Goal: Communication & Community: Answer question/provide support

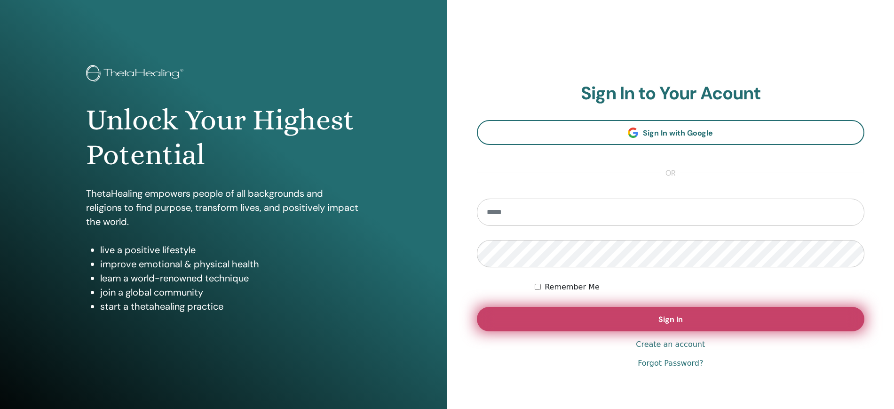
type input "**********"
click at [642, 325] on button "Sign In" at bounding box center [671, 319] width 388 height 24
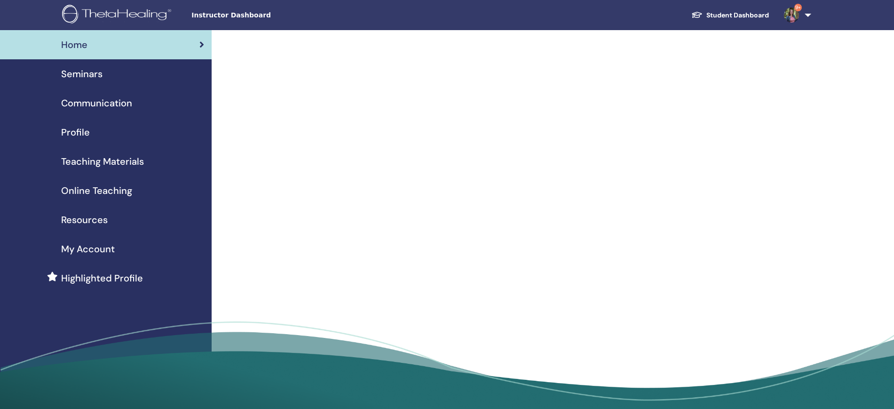
click at [808, 18] on link "9+" at bounding box center [796, 15] width 39 height 30
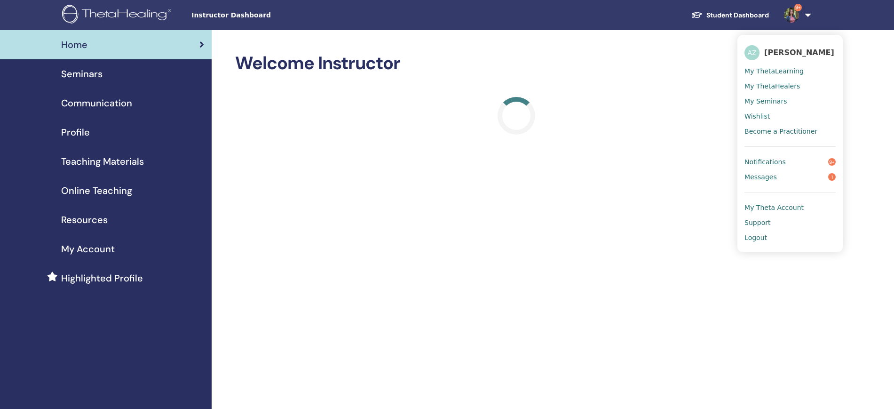
click at [770, 180] on span "Messages" at bounding box center [761, 177] width 32 height 8
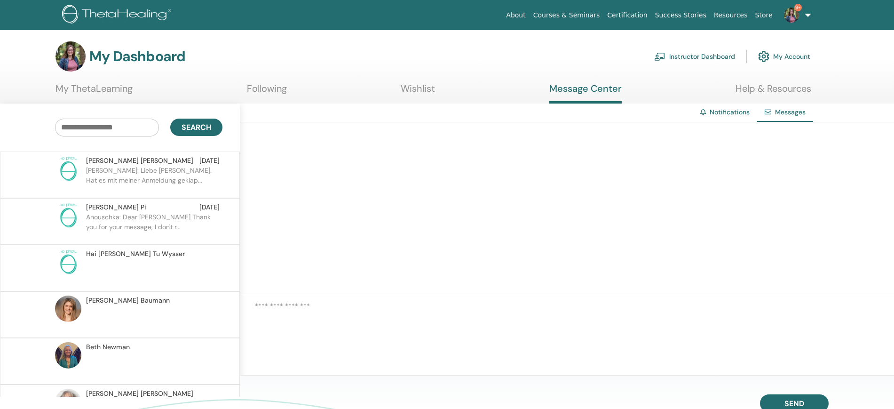
click at [801, 11] on span "9+" at bounding box center [791, 15] width 23 height 8
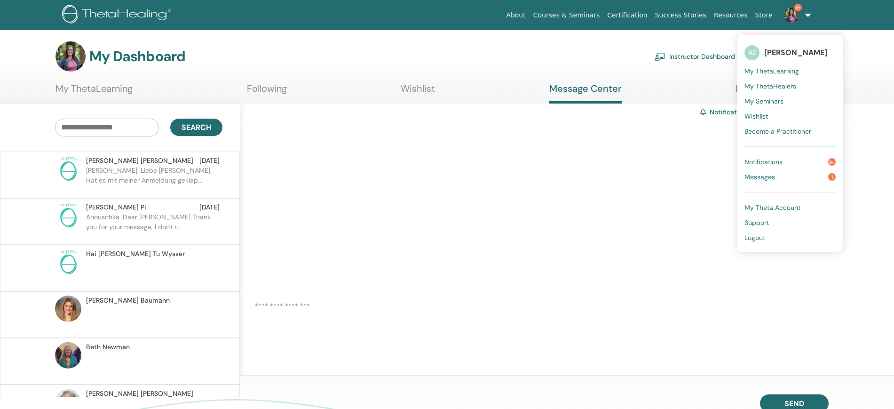
click at [782, 160] on span "Notifications" at bounding box center [764, 162] width 38 height 8
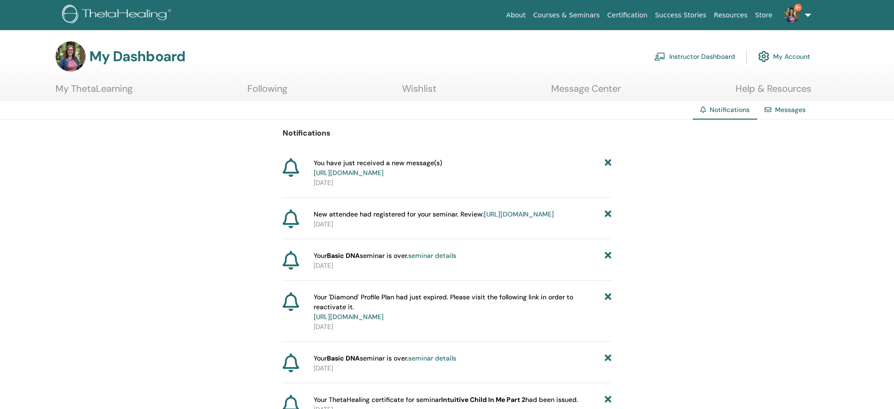
click at [485, 218] on link "https://member.thetahealing.com/instructor/seminar/373085/attendees" at bounding box center [519, 214] width 70 height 8
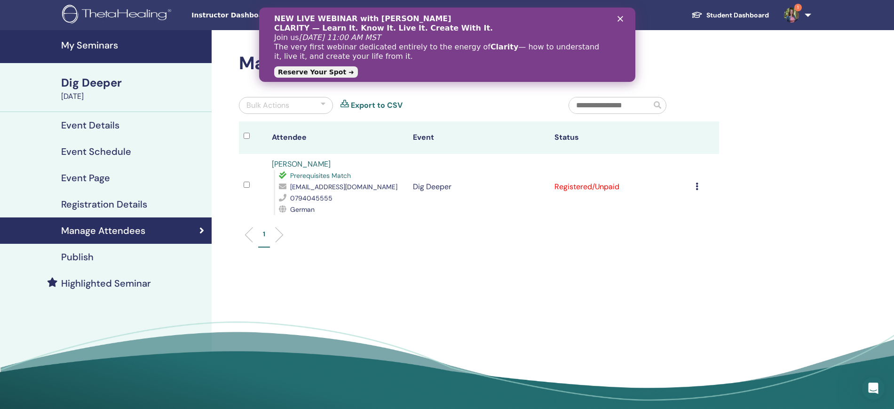
click at [615, 18] on div "NEW LIVE WEBINAR with [PERSON_NAME] CLARITY — Learn It. Know It. Live It. Creat…" at bounding box center [447, 44] width 346 height 67
click at [619, 15] on div "NEW LIVE WEBINAR with [PERSON_NAME] CLARITY — Learn It. Know It. Live It. Creat…" at bounding box center [447, 44] width 346 height 67
click at [619, 20] on polygon "Schließen" at bounding box center [620, 19] width 6 height 6
